Goal: Complete application form

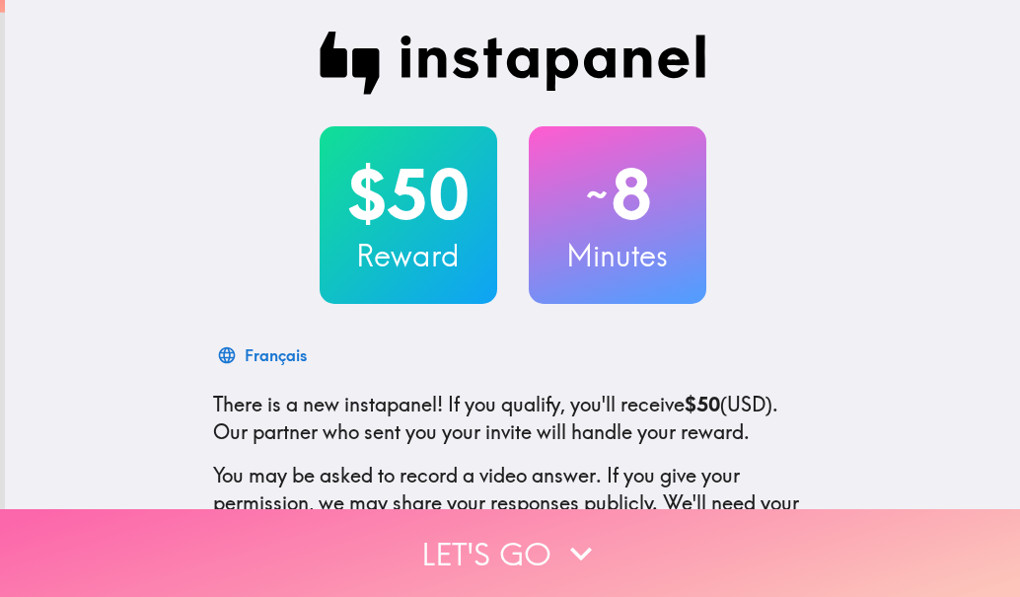
drag, startPoint x: 0, startPoint y: 0, endPoint x: 625, endPoint y: 529, distance: 819.0
click at [625, 529] on button "Let's go" at bounding box center [510, 553] width 1020 height 88
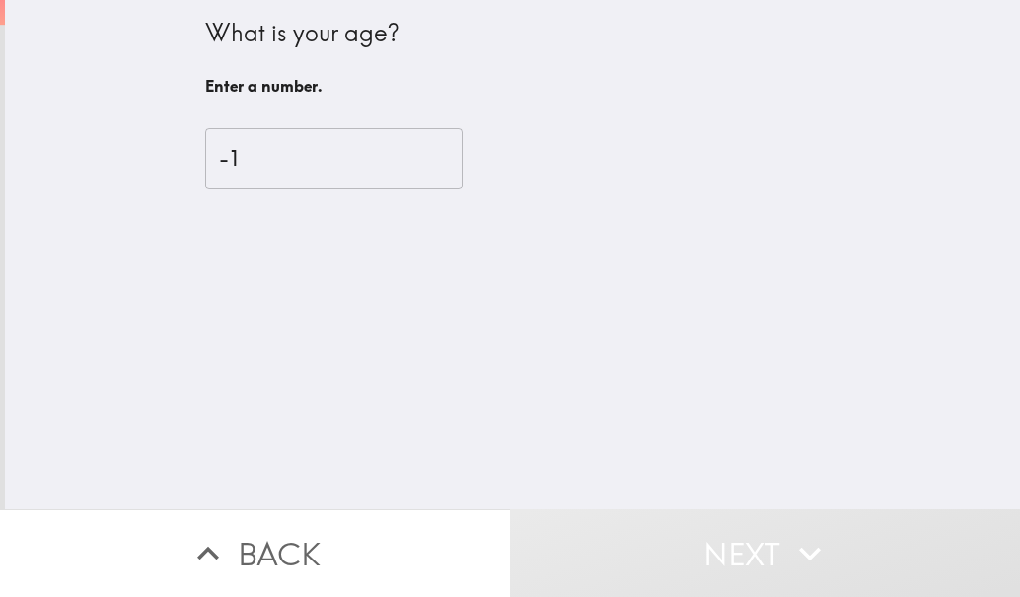
type input "-1"
click at [408, 162] on input "-1" at bounding box center [333, 158] width 257 height 61
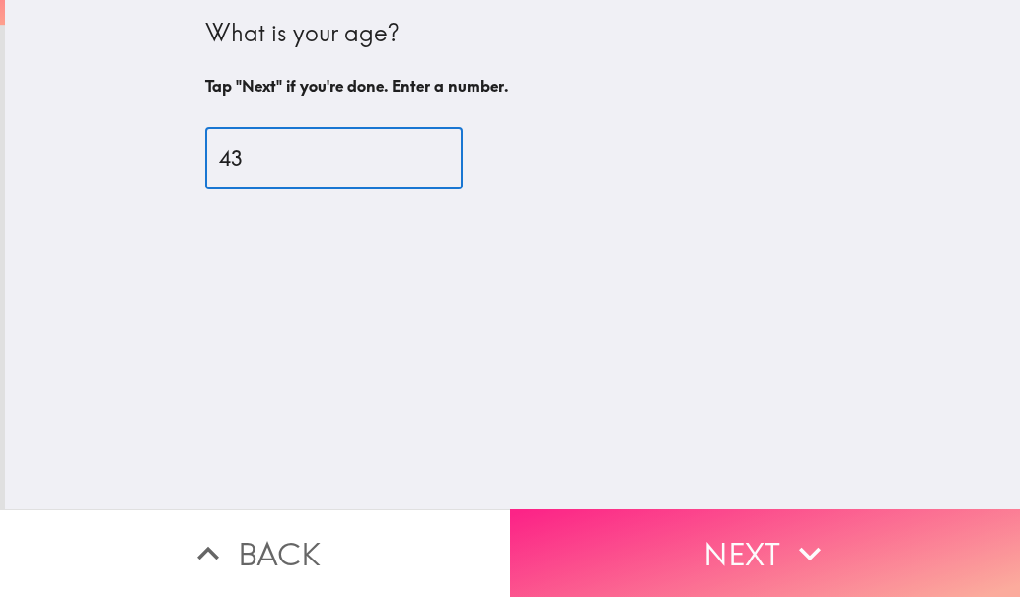
type input "43"
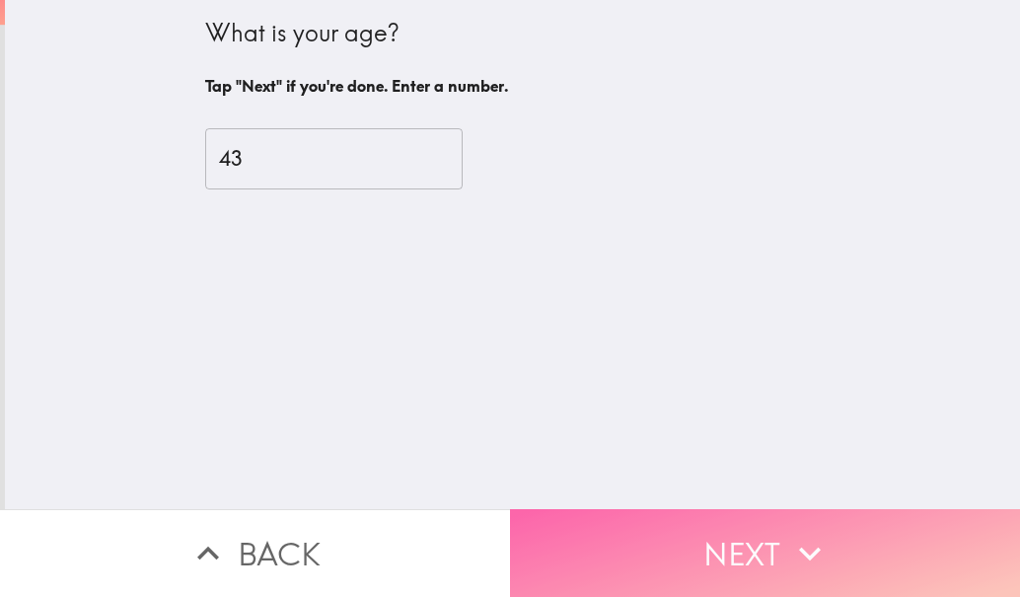
click at [703, 537] on button "Next" at bounding box center [765, 553] width 510 height 88
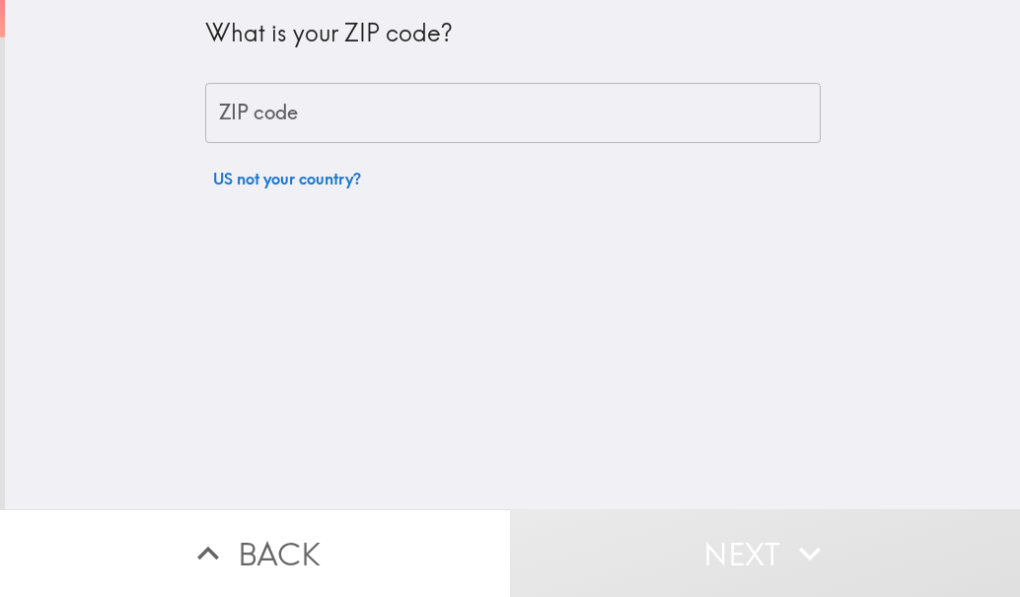
click at [595, 135] on input "ZIP code" at bounding box center [513, 113] width 616 height 61
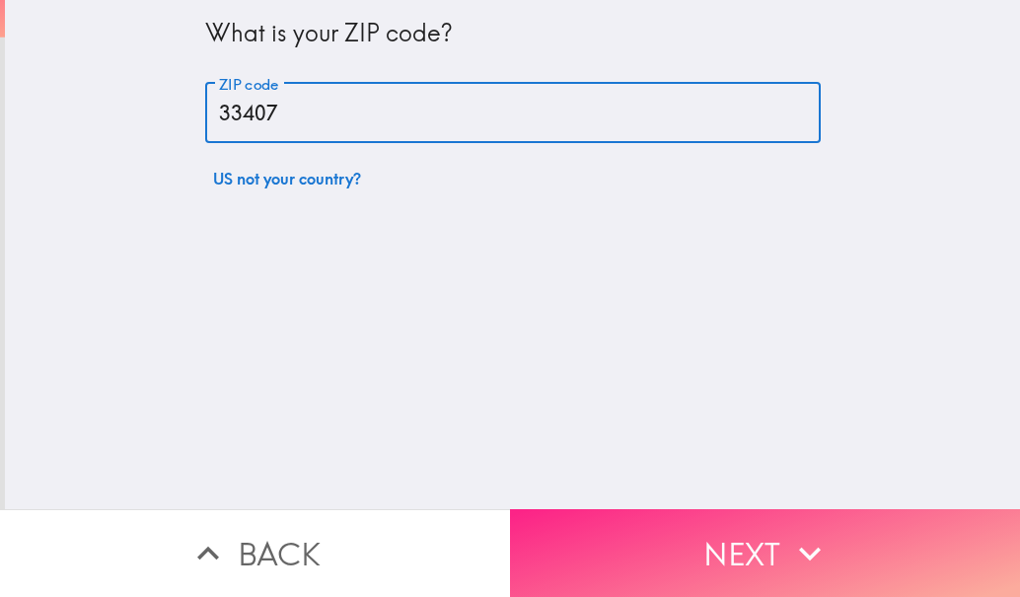
type input "33407"
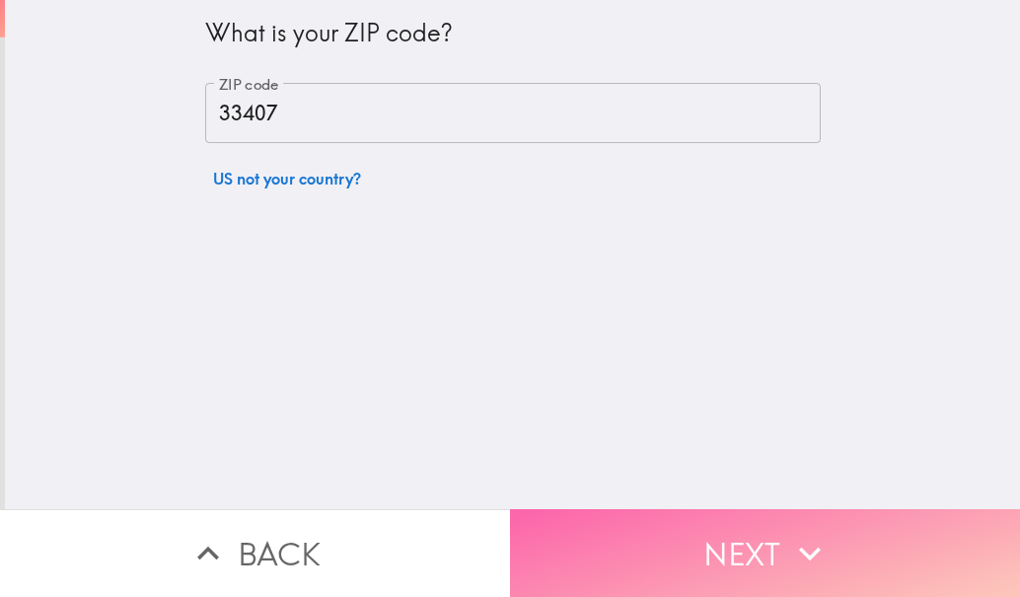
click at [665, 509] on button "Next" at bounding box center [765, 553] width 510 height 88
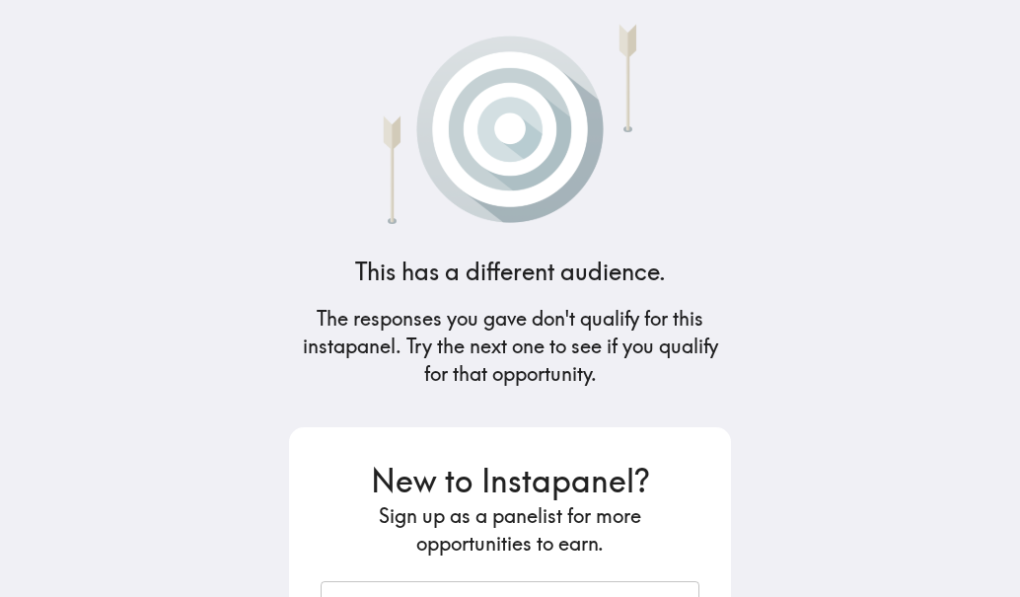
scroll to position [274, 0]
